Goal: Information Seeking & Learning: Learn about a topic

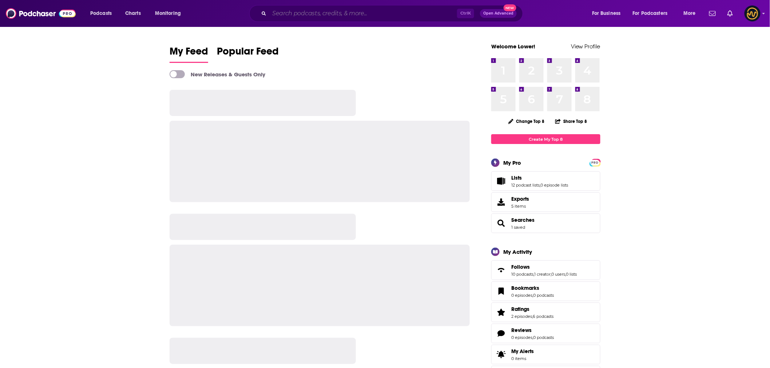
click at [314, 13] on input "Search podcasts, credits, & more..." at bounding box center [363, 14] width 188 height 12
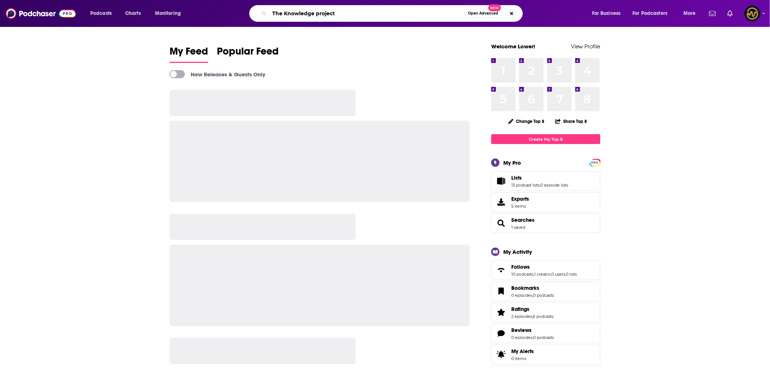
type input "The Knowledge project"
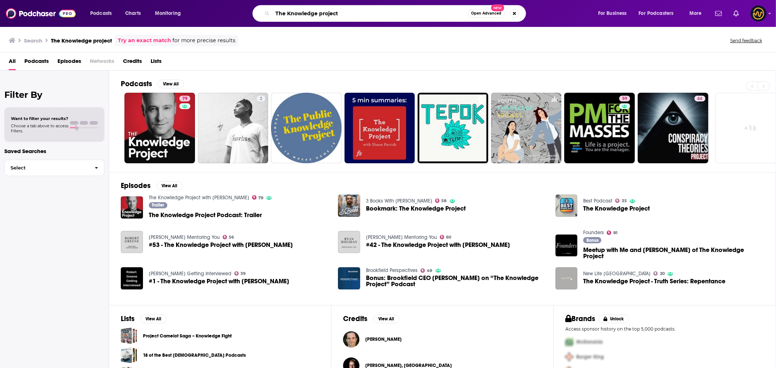
click at [352, 15] on input "The Knowledge project" at bounding box center [370, 14] width 195 height 12
click at [207, 214] on span "The Knowledge Project Podcast: Trailer" at bounding box center [205, 215] width 113 height 6
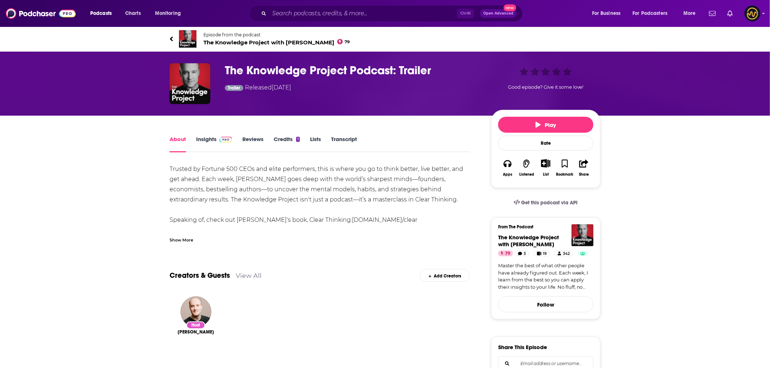
click at [189, 241] on div "Show More" at bounding box center [182, 239] width 24 height 7
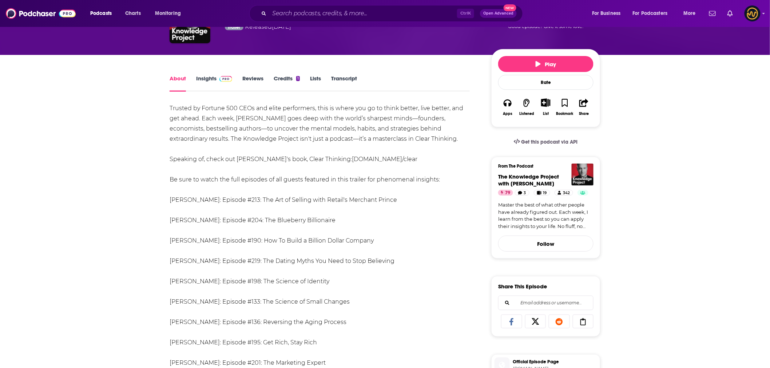
scroll to position [81, 0]
